Goal: Find specific page/section: Find specific page/section

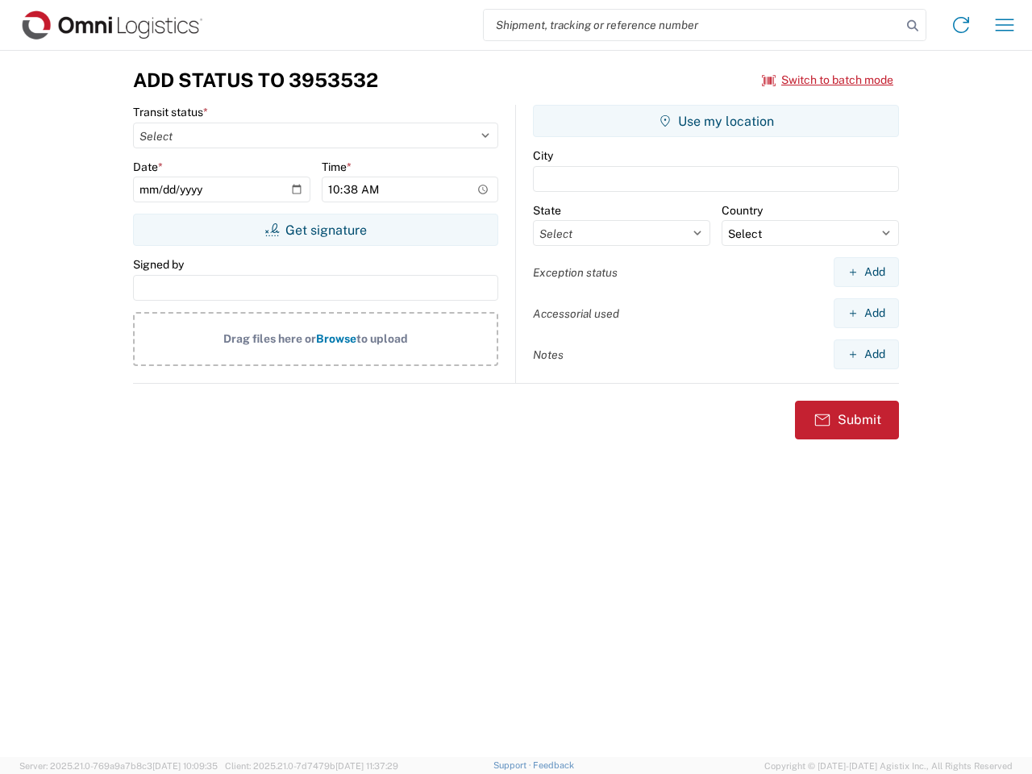
click at [693, 25] on input "search" at bounding box center [693, 25] width 418 height 31
click at [913, 26] on icon at bounding box center [912, 26] width 23 height 23
click at [961, 25] on icon at bounding box center [961, 25] width 26 height 26
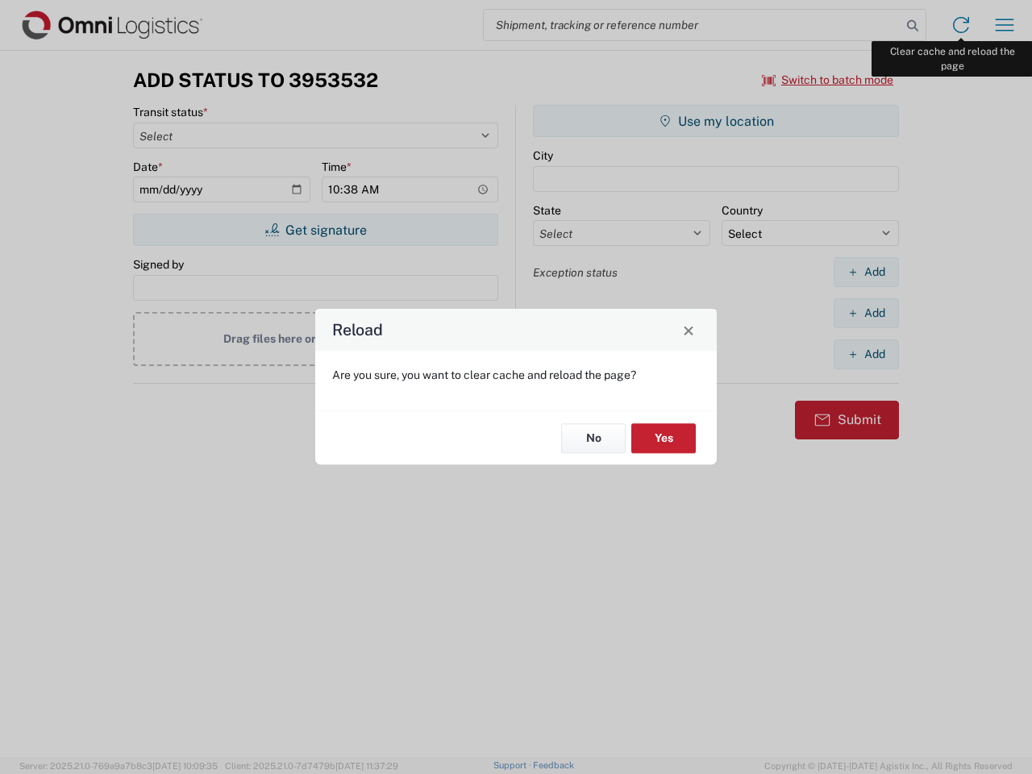
click at [1005, 25] on div "Reload Are you sure, you want to clear cache and reload the page? No Yes" at bounding box center [516, 387] width 1032 height 774
click at [828, 80] on div "Reload Are you sure, you want to clear cache and reload the page? No Yes" at bounding box center [516, 387] width 1032 height 774
click at [315, 230] on div "Reload Are you sure, you want to clear cache and reload the page? No Yes" at bounding box center [516, 387] width 1032 height 774
click at [716, 121] on div "Reload Are you sure, you want to clear cache and reload the page? No Yes" at bounding box center [516, 387] width 1032 height 774
click at [866, 272] on div "Reload Are you sure, you want to clear cache and reload the page? No Yes" at bounding box center [516, 387] width 1032 height 774
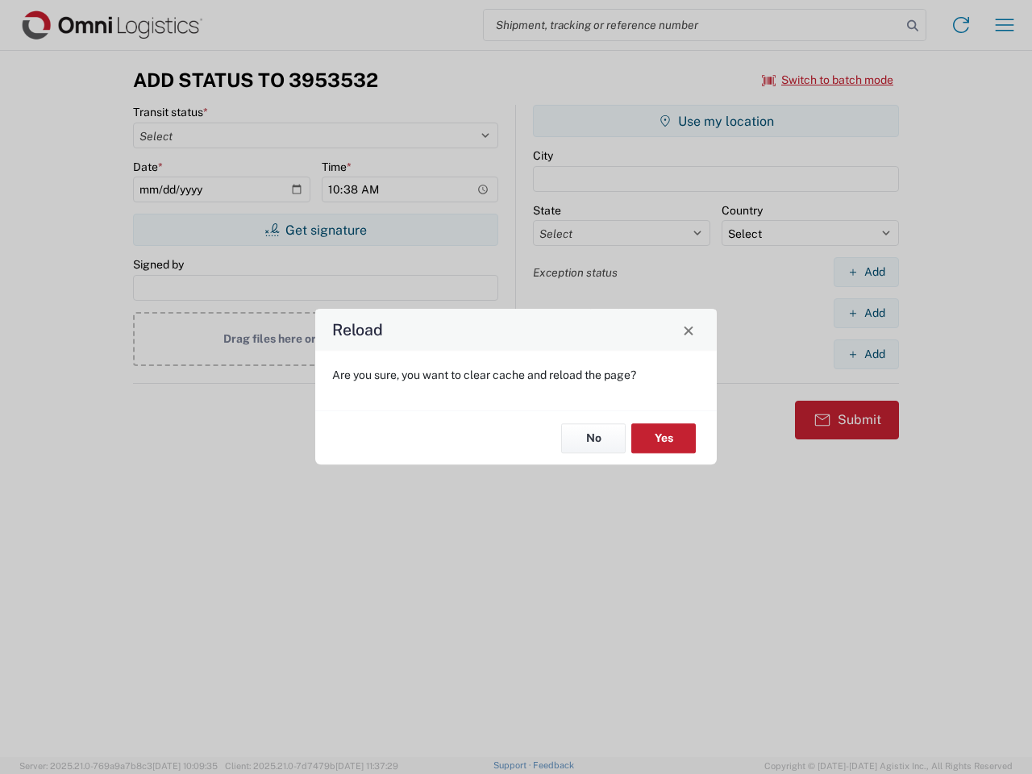
click at [866, 313] on div "Reload Are you sure, you want to clear cache and reload the page? No Yes" at bounding box center [516, 387] width 1032 height 774
click at [866, 354] on div "Reload Are you sure, you want to clear cache and reload the page? No Yes" at bounding box center [516, 387] width 1032 height 774
